Goal: Task Accomplishment & Management: Use online tool/utility

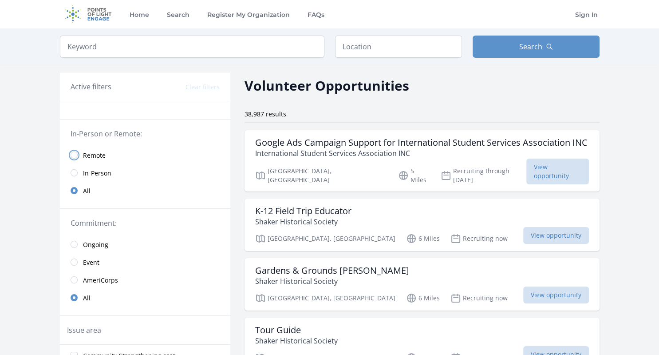
click at [74, 154] on input "radio" at bounding box center [74, 154] width 7 height 7
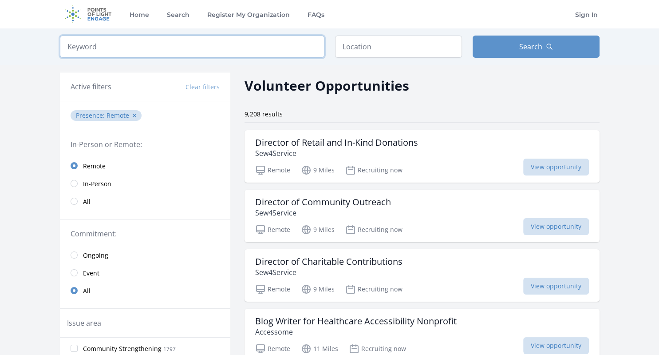
click at [228, 46] on input "search" at bounding box center [192, 46] width 264 height 22
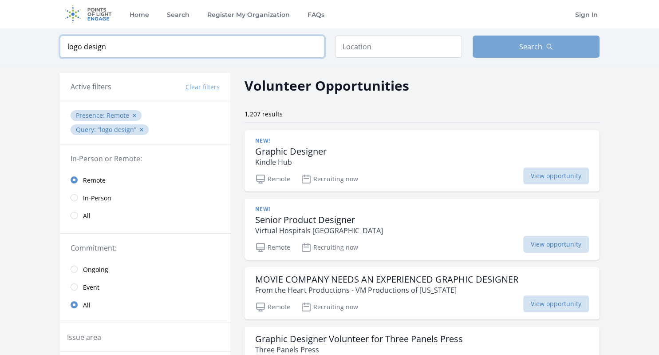
type input "logo design"
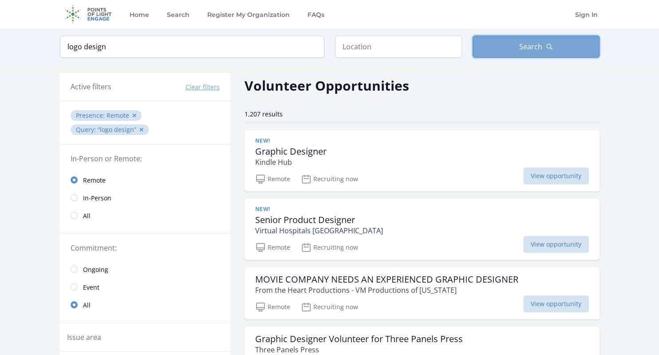
click at [544, 40] on button "Search" at bounding box center [536, 46] width 127 height 22
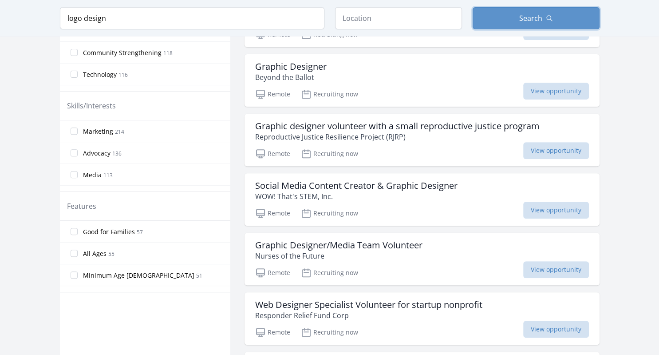
scroll to position [356, 0]
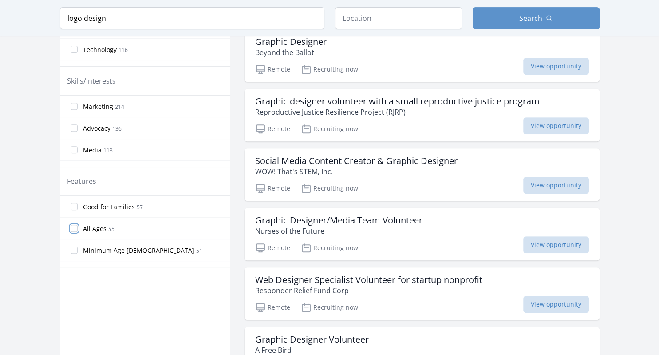
click at [74, 225] on input "All Ages [DEMOGRAPHIC_DATA]" at bounding box center [74, 228] width 7 height 7
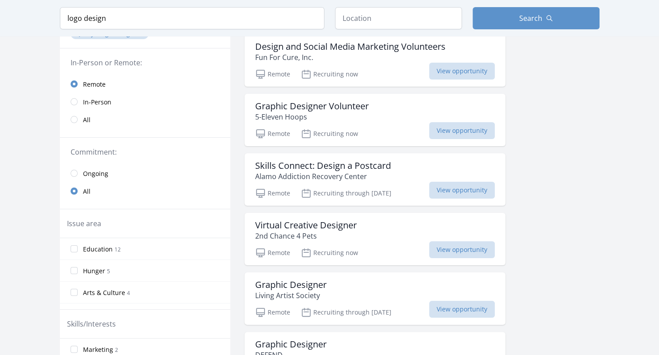
scroll to position [95, 0]
click at [72, 172] on input "radio" at bounding box center [74, 173] width 7 height 7
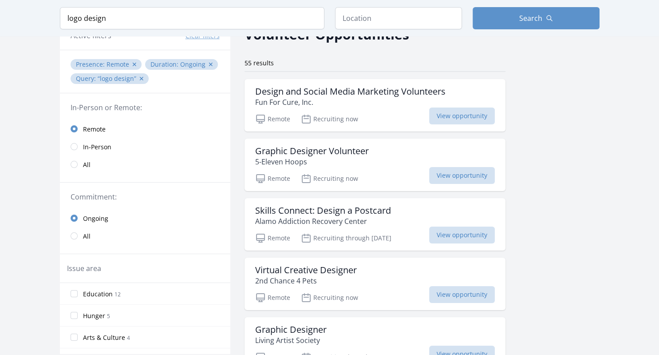
scroll to position [51, 0]
click at [333, 152] on h3 "Graphic Designer Volunteer" at bounding box center [312, 150] width 114 height 11
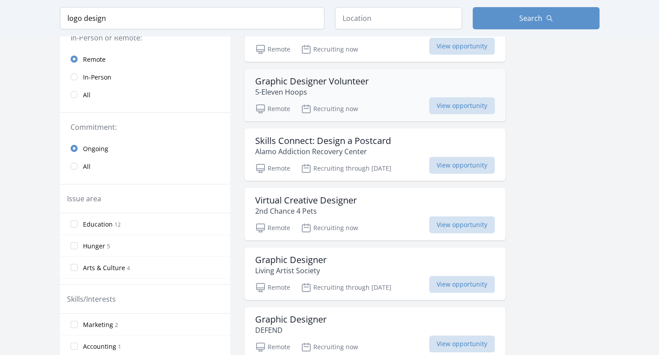
scroll to position [121, 0]
click at [328, 152] on p "Alamo Addiction Recovery Center" at bounding box center [323, 151] width 136 height 11
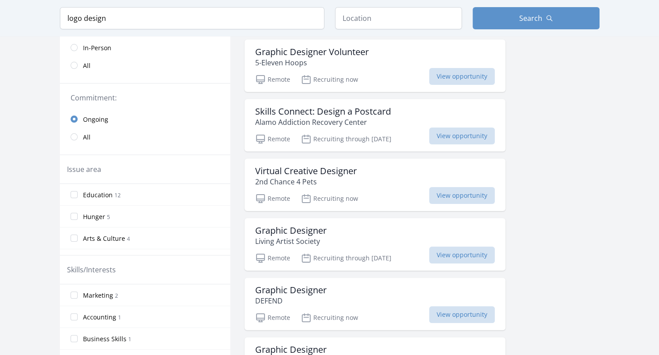
scroll to position [150, 0]
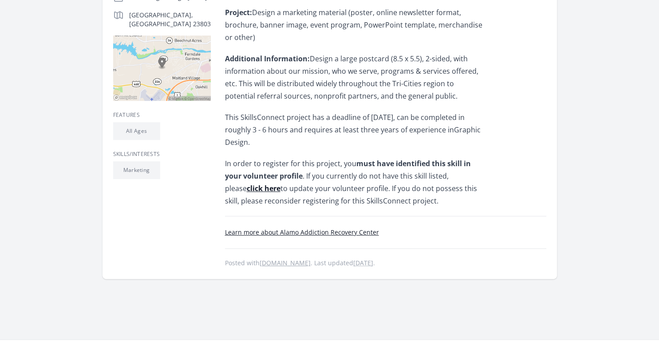
scroll to position [224, 0]
click at [323, 234] on link "Learn more about Alamo Addiction Recovery Center" at bounding box center [302, 232] width 154 height 8
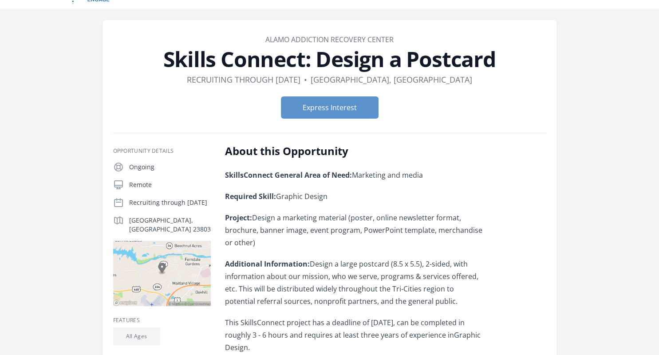
scroll to position [19, 0]
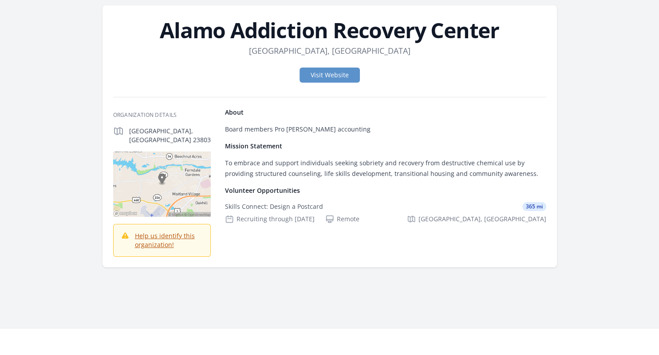
scroll to position [34, 0]
click at [340, 73] on link "Visit Website" at bounding box center [330, 74] width 60 height 15
